Goal: Task Accomplishment & Management: Use online tool/utility

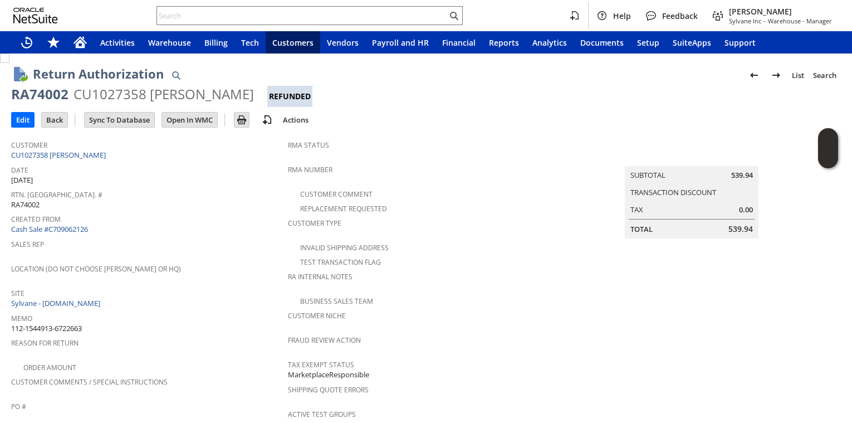
scroll to position [74, 0]
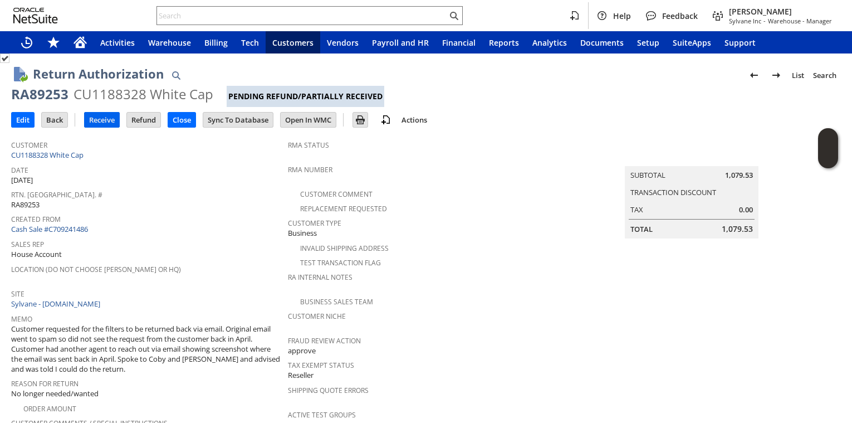
click at [99, 121] on input "Receive" at bounding box center [102, 120] width 35 height 14
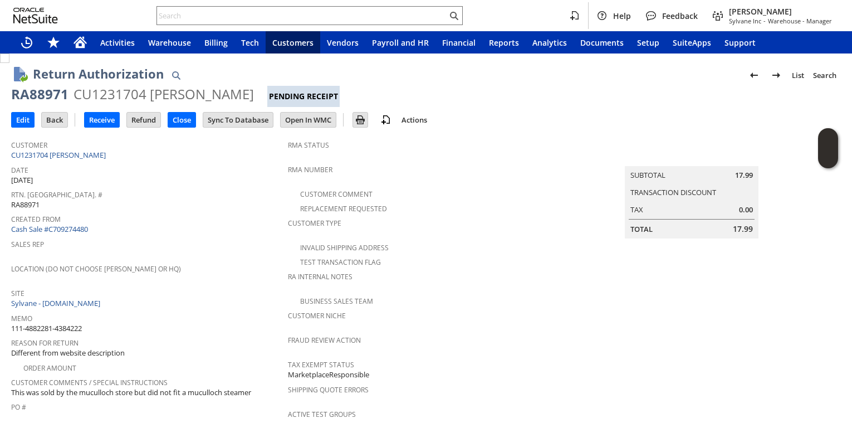
click at [238, 230] on div "Created From Cash Sale #C709274480" at bounding box center [146, 223] width 271 height 24
click at [98, 115] on input "Receive" at bounding box center [102, 120] width 35 height 14
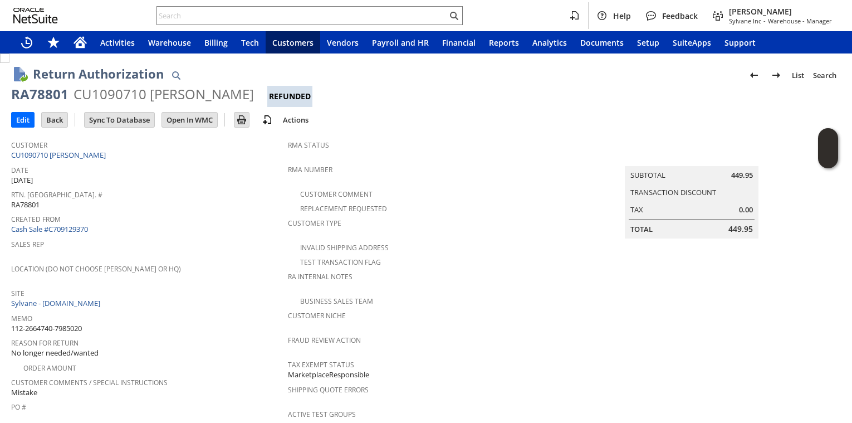
scroll to position [147, 0]
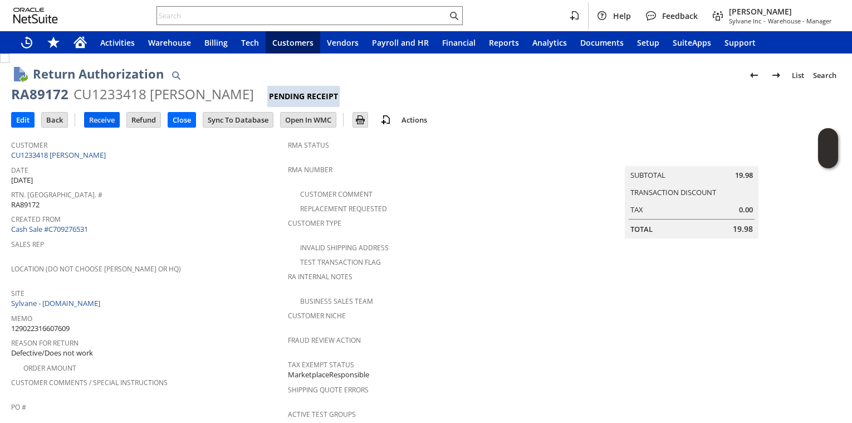
click at [106, 119] on input "Receive" at bounding box center [102, 120] width 35 height 14
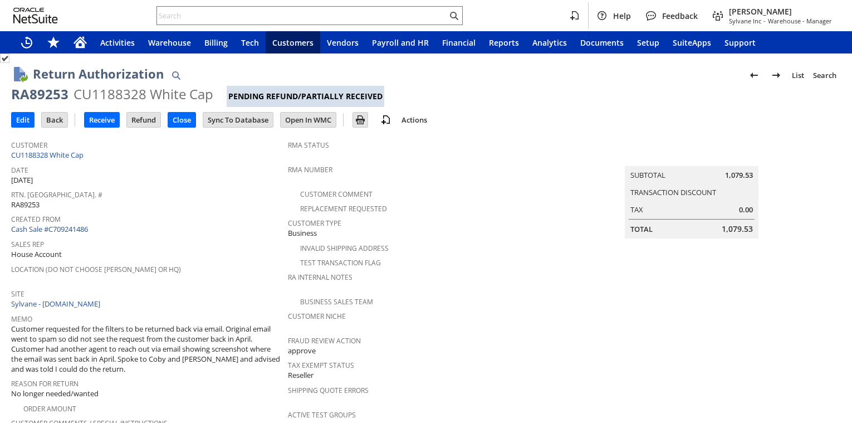
click at [49, 91] on div "RA89253" at bounding box center [39, 94] width 57 height 18
click at [100, 126] on input "Receive" at bounding box center [102, 120] width 35 height 14
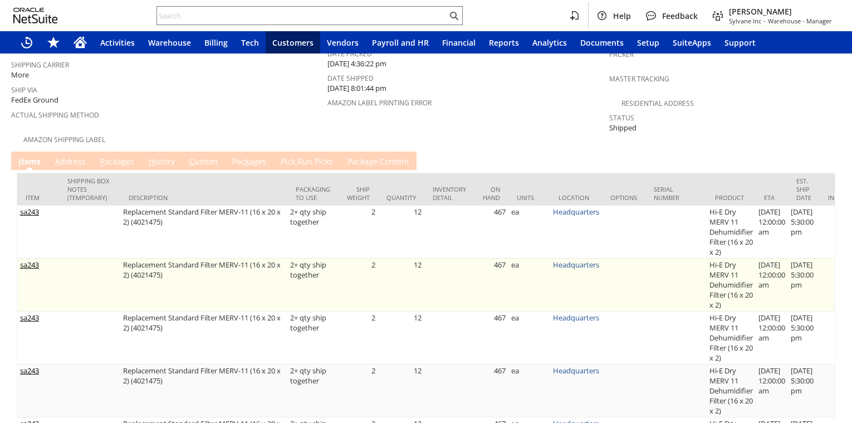
scroll to position [221, 0]
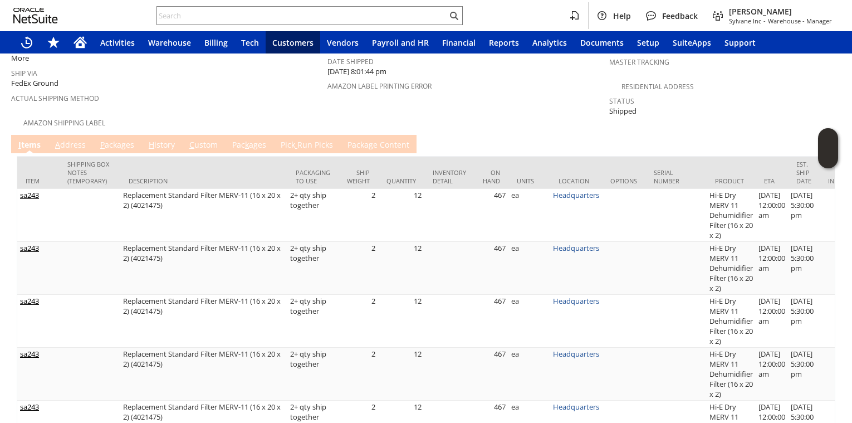
click at [128, 139] on link "P ackages" at bounding box center [118, 145] width 40 height 12
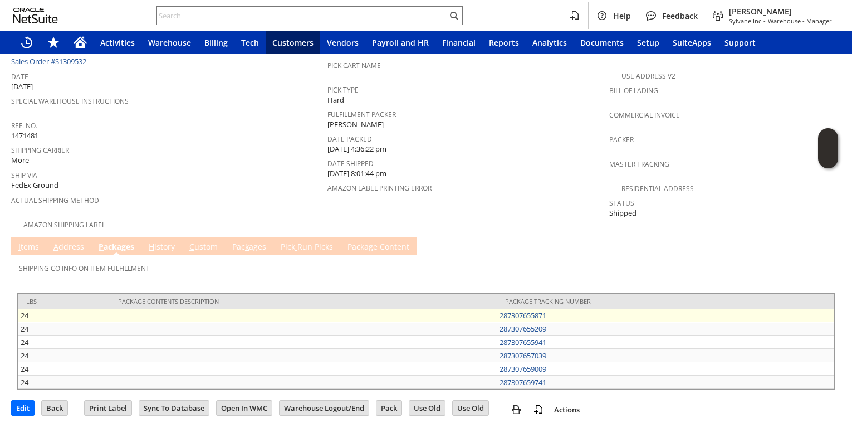
click at [560, 309] on td "287307655871" at bounding box center [666, 315] width 338 height 13
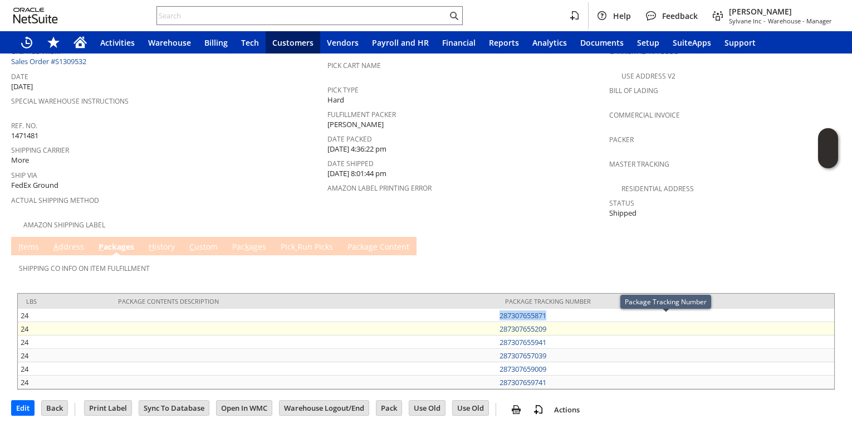
copy link "287307655871"
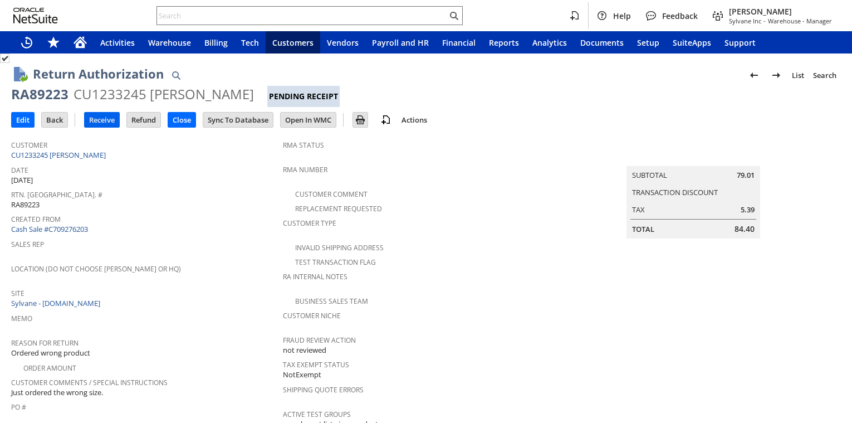
click at [101, 120] on input "Receive" at bounding box center [102, 120] width 35 height 14
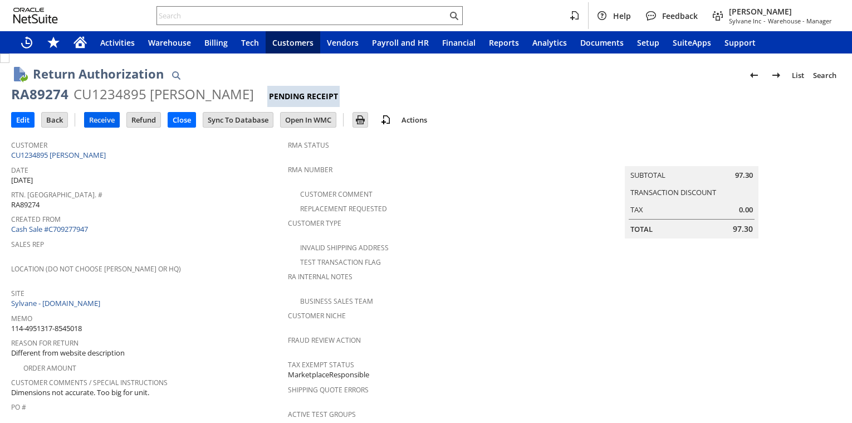
click at [105, 122] on input "Receive" at bounding box center [102, 120] width 35 height 14
